Goal: Task Accomplishment & Management: Manage account settings

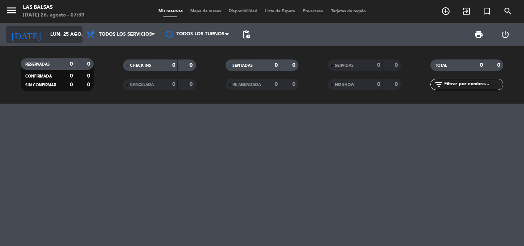
click at [72, 37] on icon "arrow_drop_down" at bounding box center [75, 34] width 9 height 9
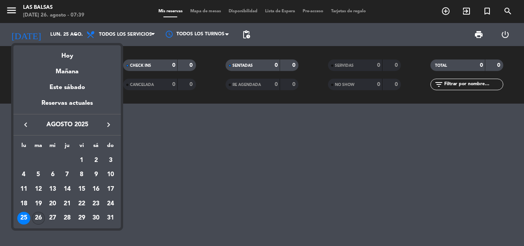
click at [43, 216] on div "26" at bounding box center [38, 218] width 13 height 13
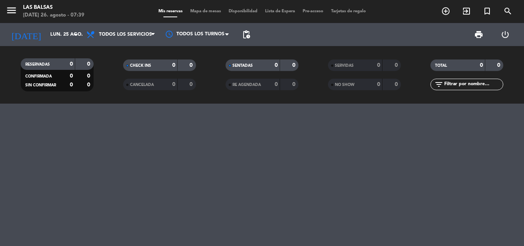
type input "[DATE]"
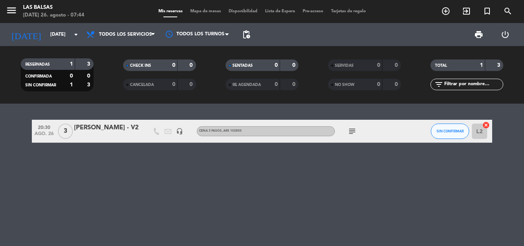
click at [117, 127] on div "[PERSON_NAME] - V2" at bounding box center [106, 128] width 65 height 10
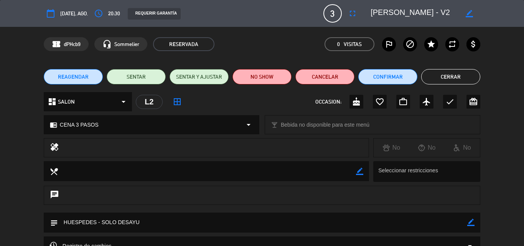
scroll to position [38, 0]
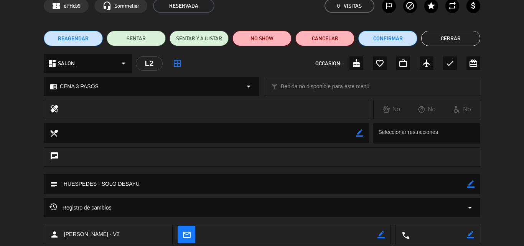
click at [465, 37] on button "Cerrar" at bounding box center [450, 38] width 59 height 15
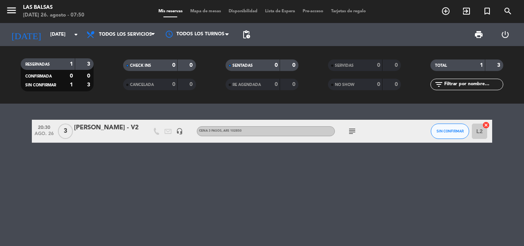
click at [123, 126] on div "[PERSON_NAME] - V2" at bounding box center [106, 128] width 65 height 10
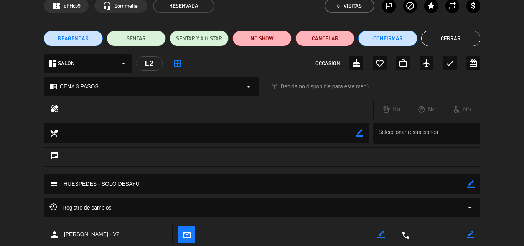
click at [472, 38] on button "Cerrar" at bounding box center [450, 38] width 59 height 15
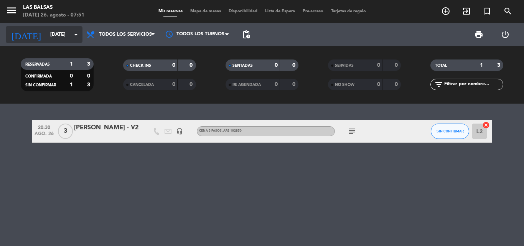
click at [55, 37] on input "[DATE]" at bounding box center [78, 34] width 65 height 13
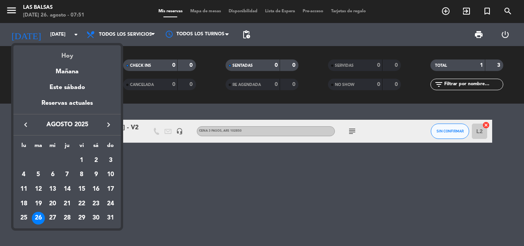
click at [67, 54] on div "Hoy" at bounding box center [66, 53] width 107 height 16
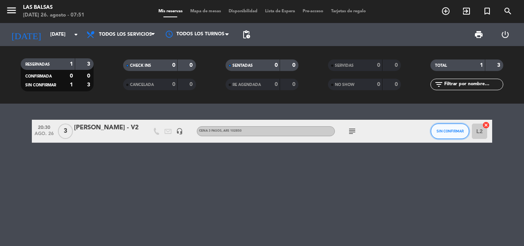
click at [452, 130] on span "SIN CONFIRMAR" at bounding box center [449, 131] width 27 height 4
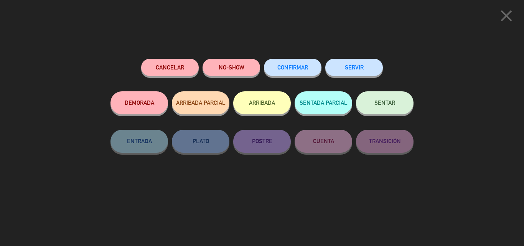
click at [289, 67] on span "CONFIRMAR" at bounding box center [292, 67] width 31 height 7
